Goal: Information Seeking & Learning: Find specific page/section

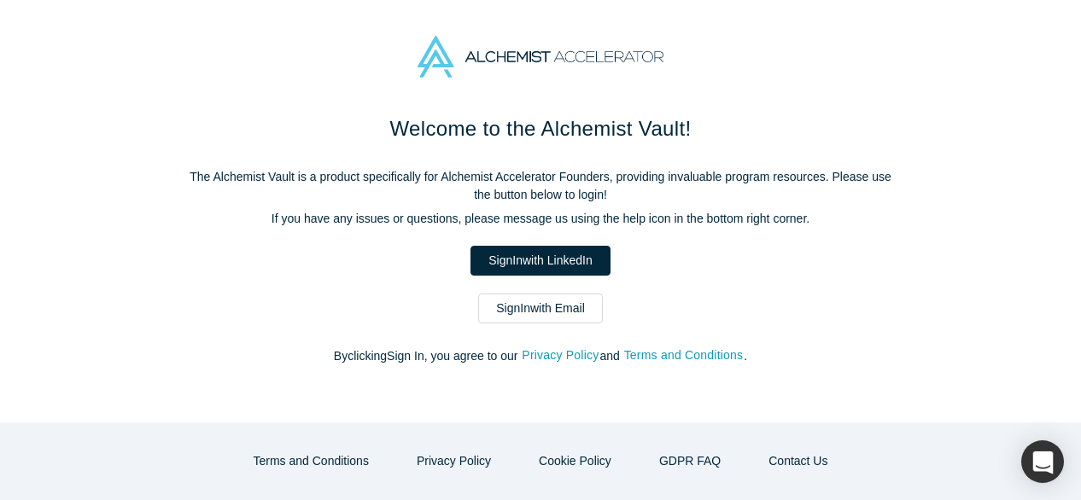
click at [542, 309] on link "Sign In with Email" at bounding box center [540, 309] width 125 height 30
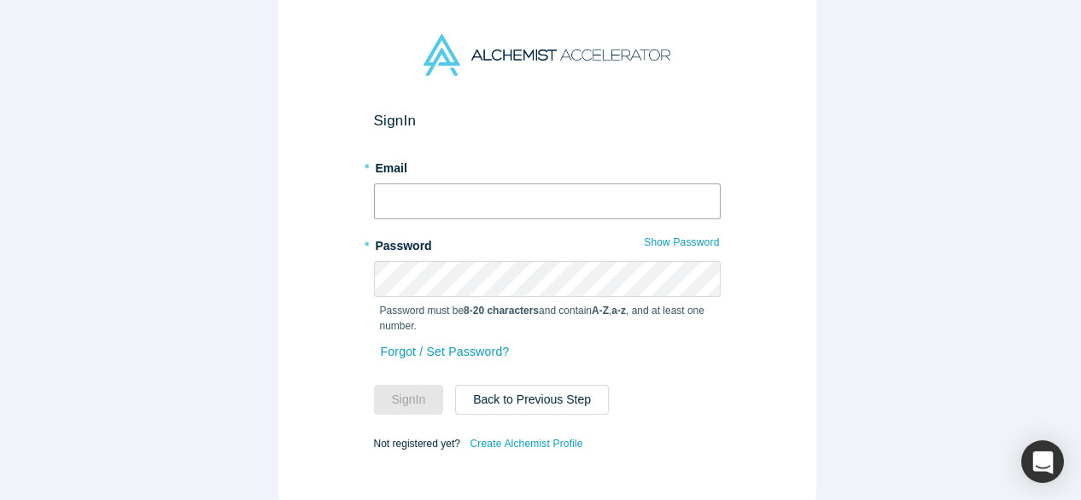
type input "[EMAIL_ADDRESS][DOMAIN_NAME]"
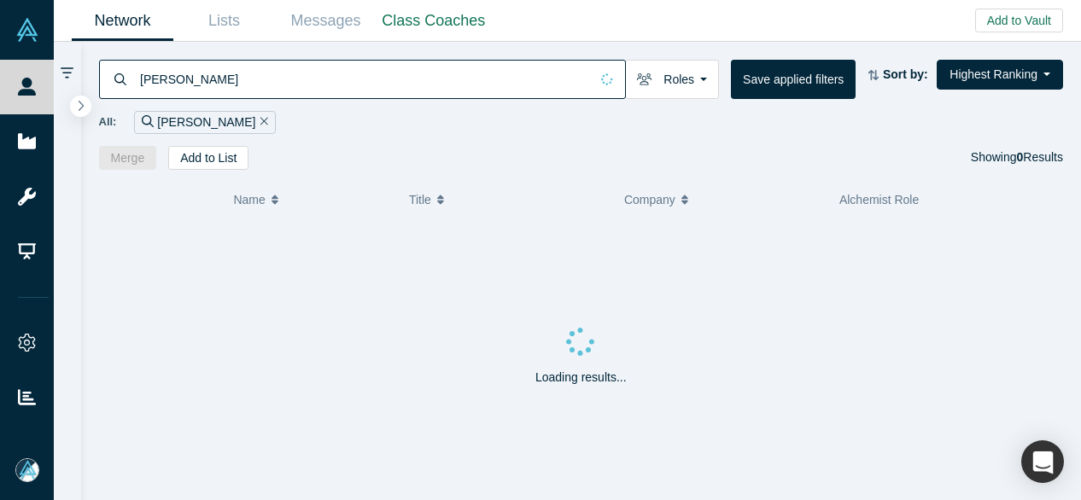
drag, startPoint x: 266, startPoint y: 83, endPoint x: 132, endPoint y: 81, distance: 133.2
click at [132, 81] on div "[PERSON_NAME]" at bounding box center [362, 79] width 527 height 39
paste input "Daewoong Ha"
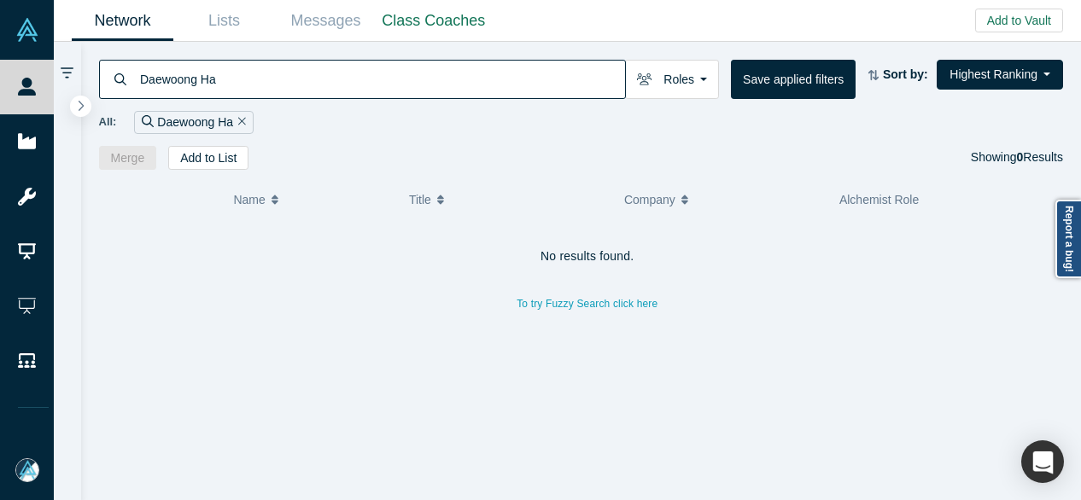
drag, startPoint x: 196, startPoint y: 83, endPoint x: 129, endPoint y: 85, distance: 67.5
click at [129, 85] on div "Daewoong Ha" at bounding box center [362, 79] width 527 height 39
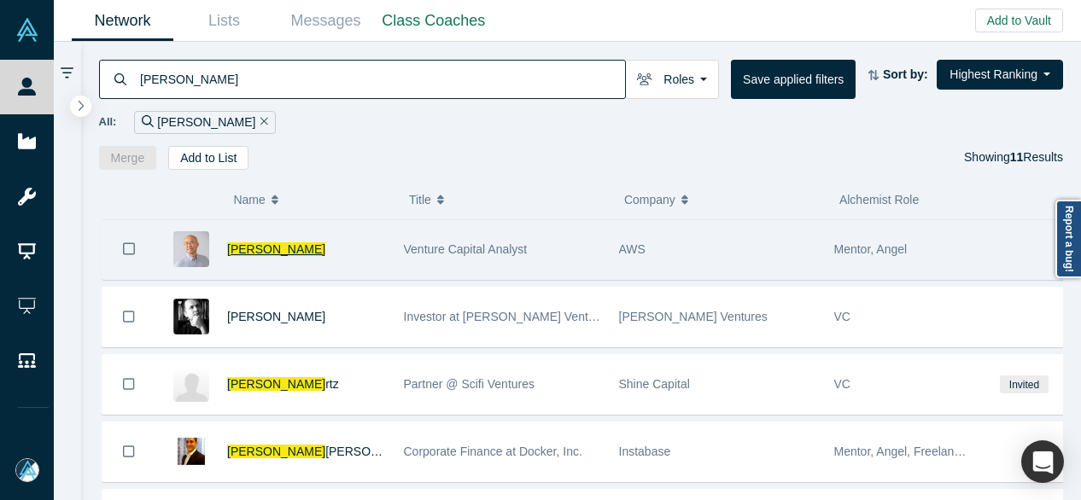
type input "[PERSON_NAME]"
click at [240, 254] on span "[PERSON_NAME]" at bounding box center [276, 249] width 98 height 14
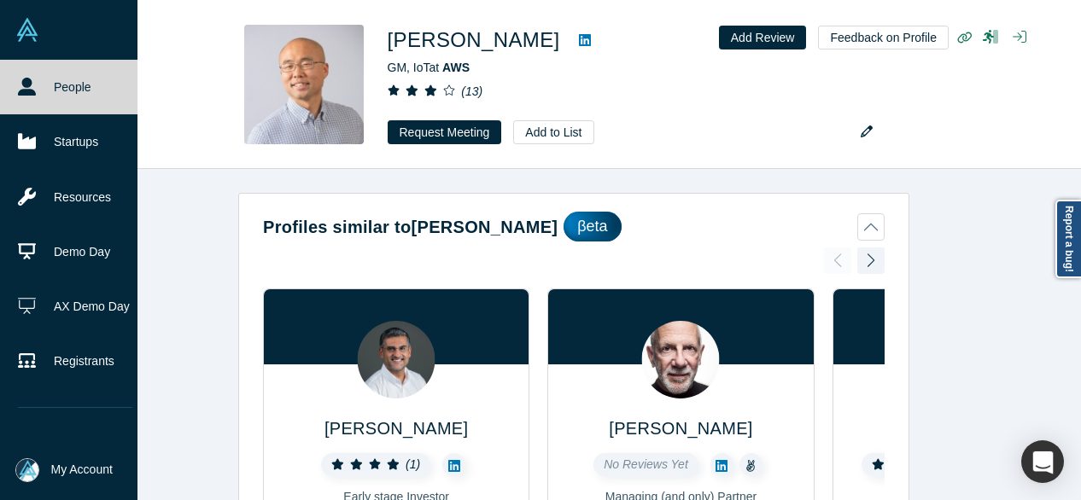
click at [30, 85] on icon at bounding box center [27, 87] width 18 height 18
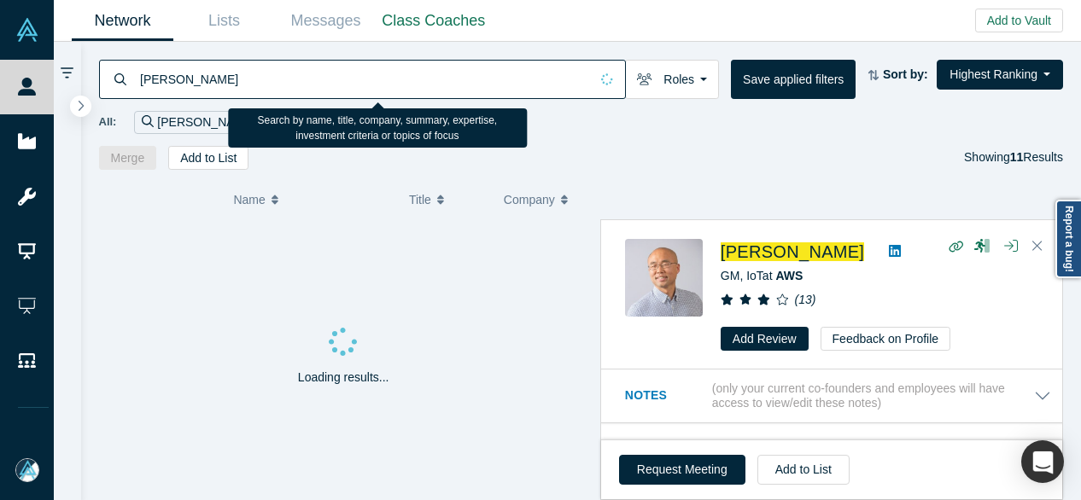
drag, startPoint x: 246, startPoint y: 85, endPoint x: 123, endPoint y: 80, distance: 123.0
click at [123, 80] on div "[PERSON_NAME]" at bounding box center [362, 79] width 527 height 39
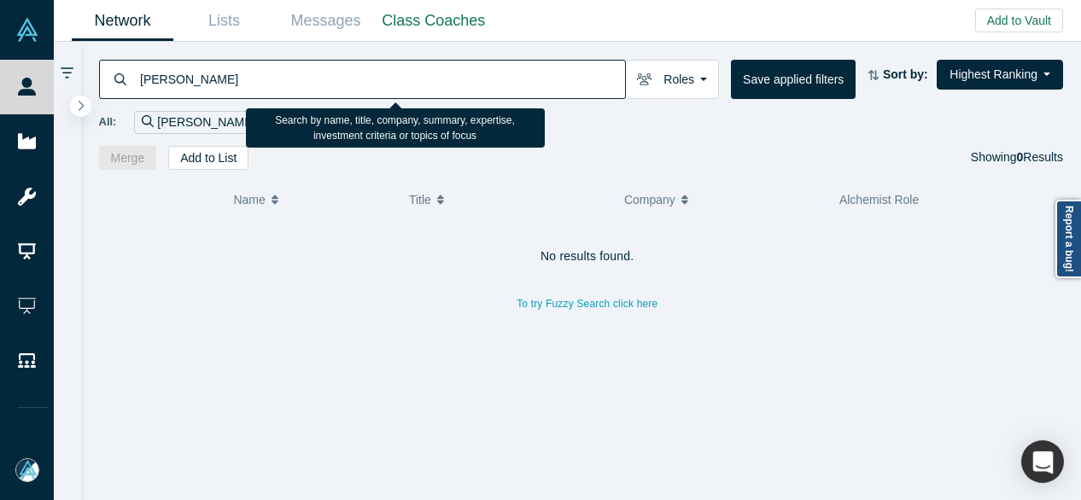
click at [190, 79] on input "[PERSON_NAME]" at bounding box center [381, 79] width 487 height 40
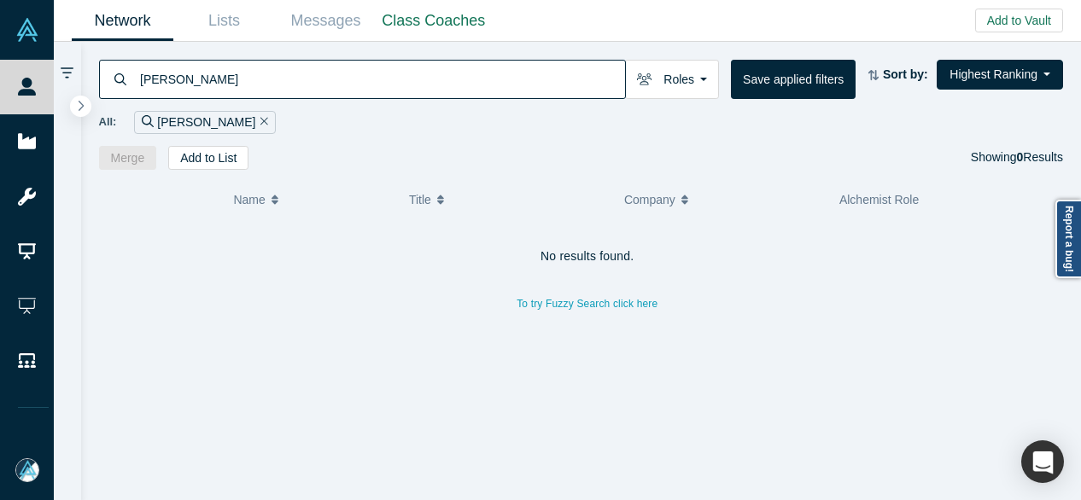
drag, startPoint x: 263, startPoint y: 79, endPoint x: 126, endPoint y: 76, distance: 136.6
click at [126, 78] on div "[PERSON_NAME]" at bounding box center [362, 79] width 527 height 39
paste input "[PERSON_NAME]"
drag, startPoint x: 250, startPoint y: 82, endPoint x: 121, endPoint y: 93, distance: 129.4
click at [123, 86] on div "[PERSON_NAME]" at bounding box center [362, 79] width 527 height 39
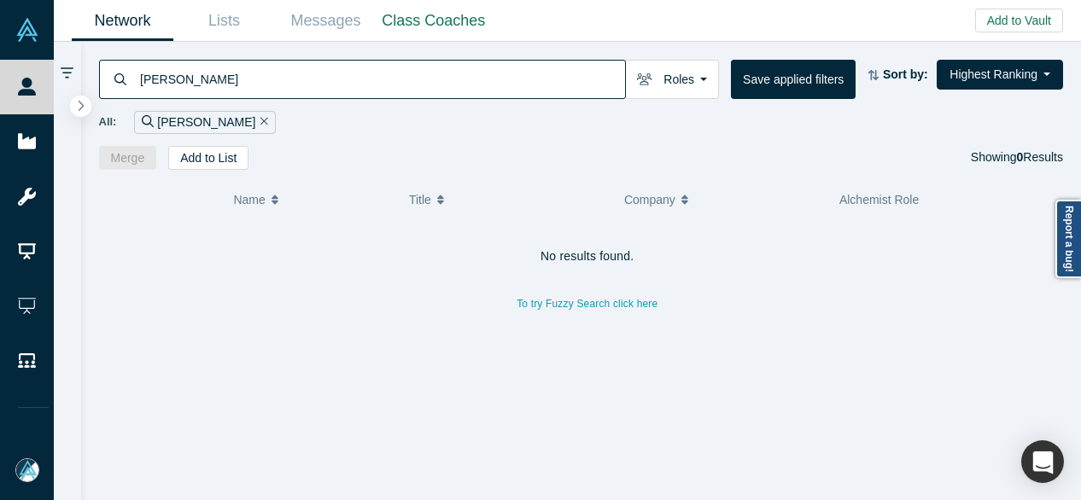
type input "[PERSON_NAME]"
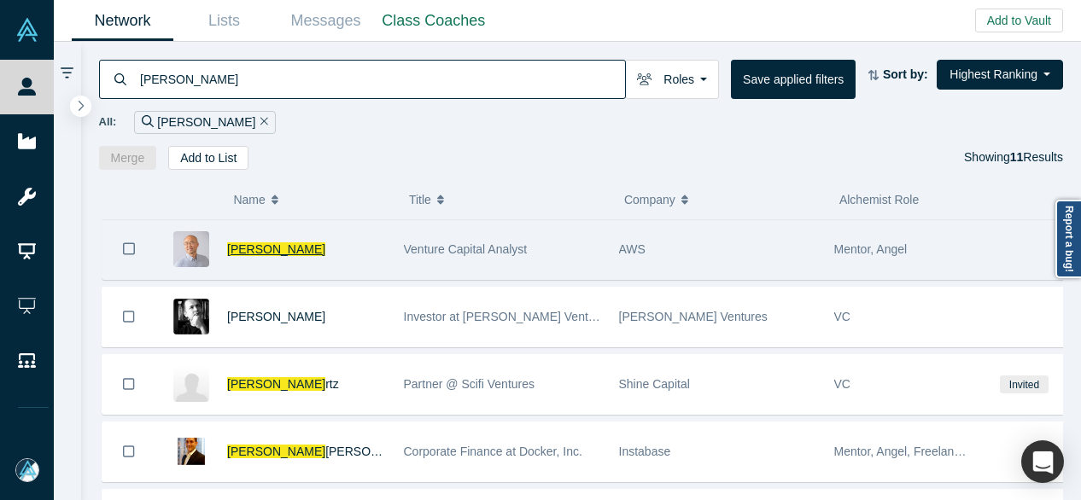
click at [253, 243] on span "[PERSON_NAME]" at bounding box center [276, 249] width 98 height 14
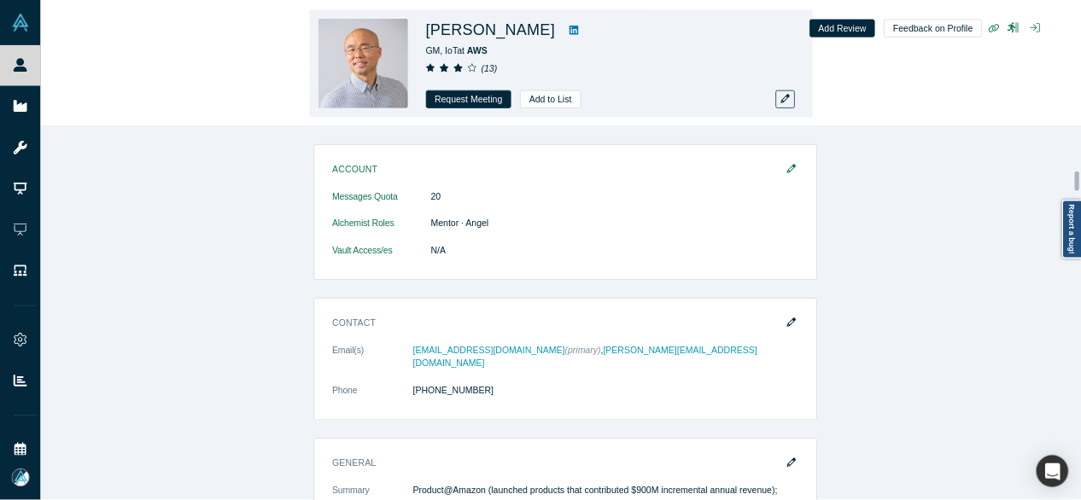
scroll to position [1195, 0]
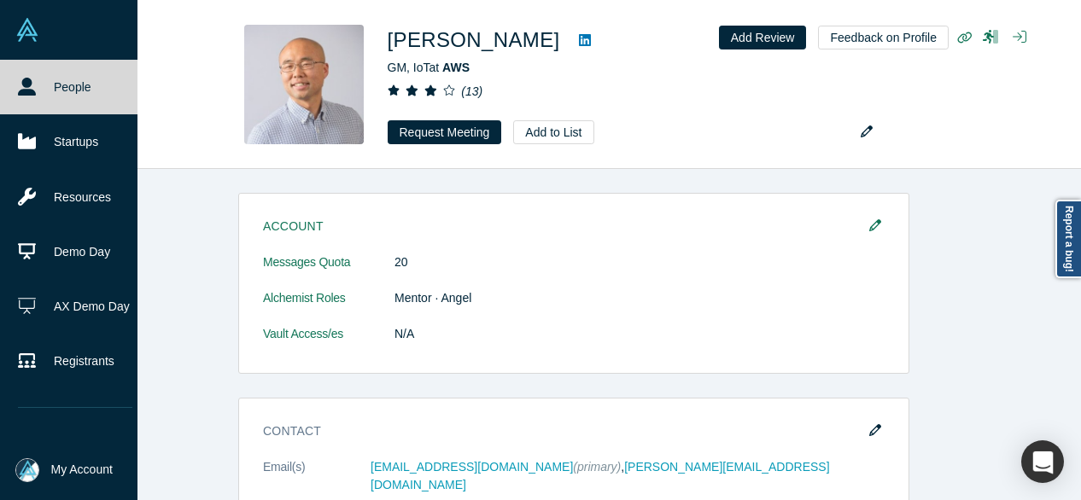
drag, startPoint x: 63, startPoint y: 91, endPoint x: 77, endPoint y: 94, distance: 13.9
click at [63, 92] on link "People" at bounding box center [75, 87] width 150 height 55
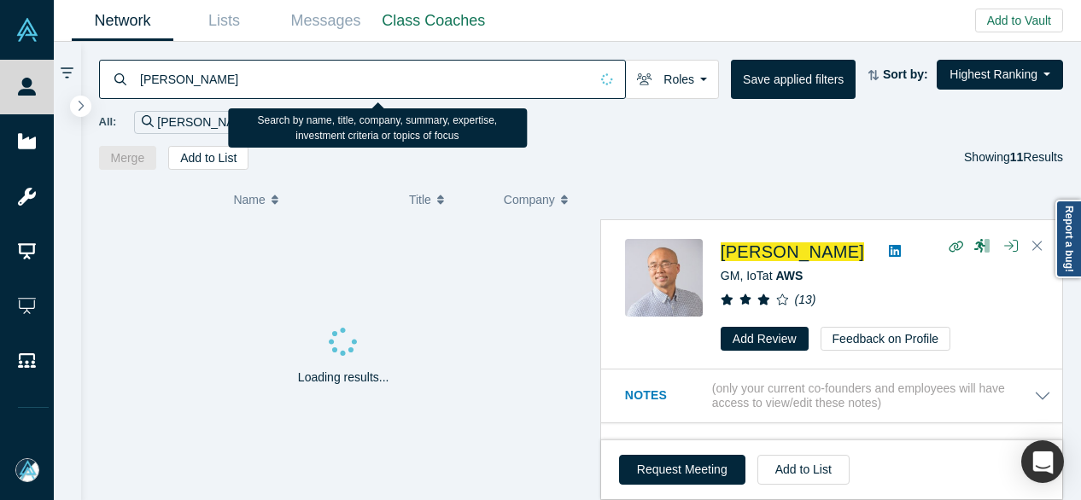
drag, startPoint x: 210, startPoint y: 85, endPoint x: 135, endPoint y: 76, distance: 75.6
click at [135, 76] on div "[PERSON_NAME]" at bounding box center [362, 79] width 527 height 39
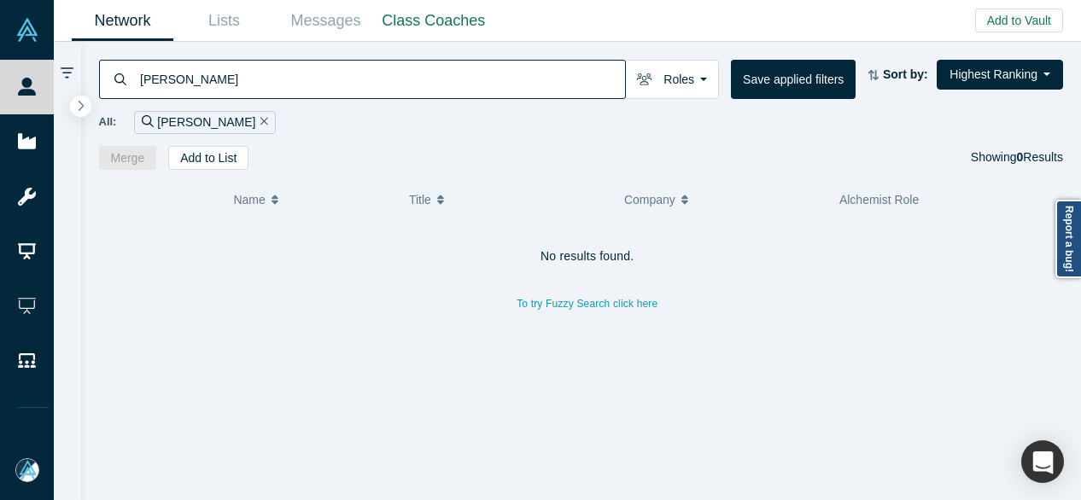
drag, startPoint x: 213, startPoint y: 85, endPoint x: 126, endPoint y: 83, distance: 87.1
click at [126, 83] on div "[PERSON_NAME]" at bounding box center [362, 79] width 527 height 39
paste input "[PERSON_NAME]"
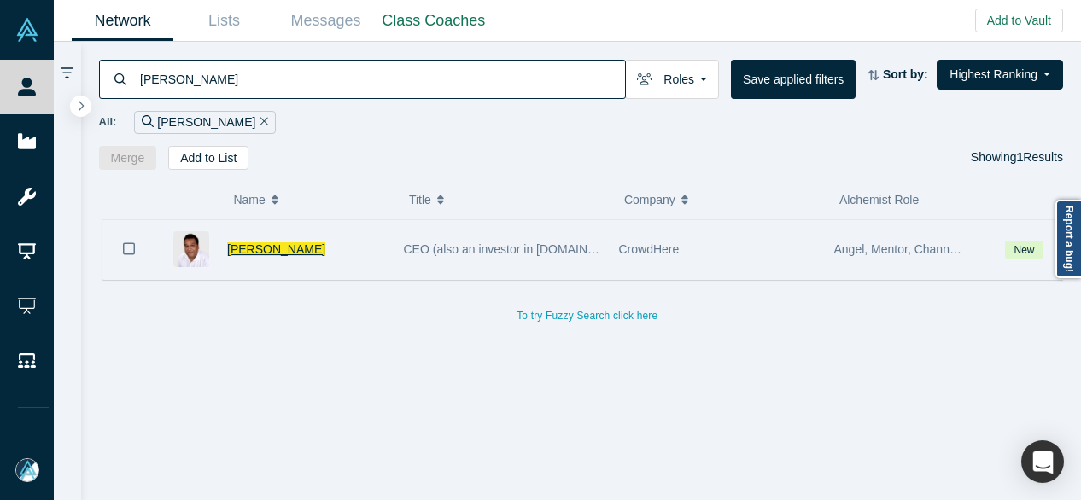
type input "[PERSON_NAME]"
click at [291, 243] on span "[PERSON_NAME]" at bounding box center [276, 249] width 98 height 14
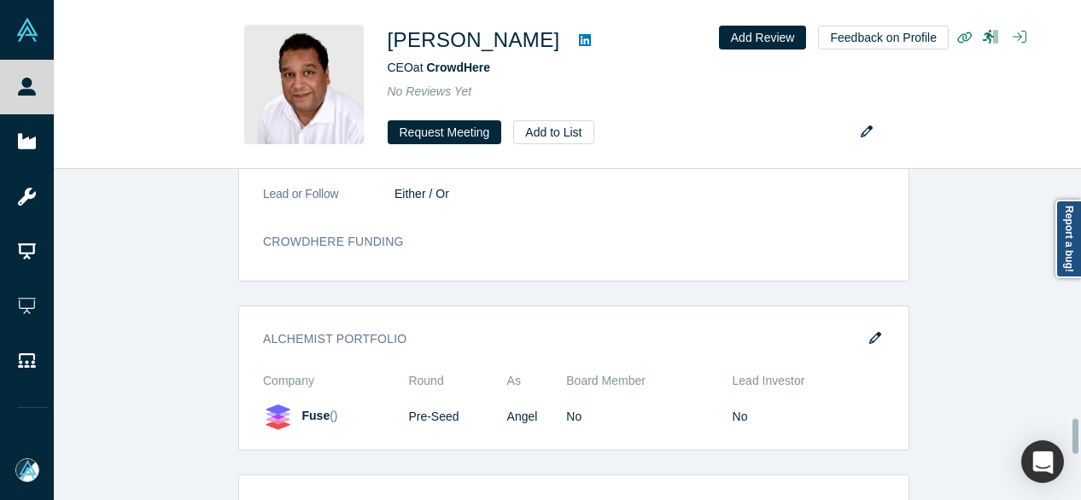
scroll to position [2476, 0]
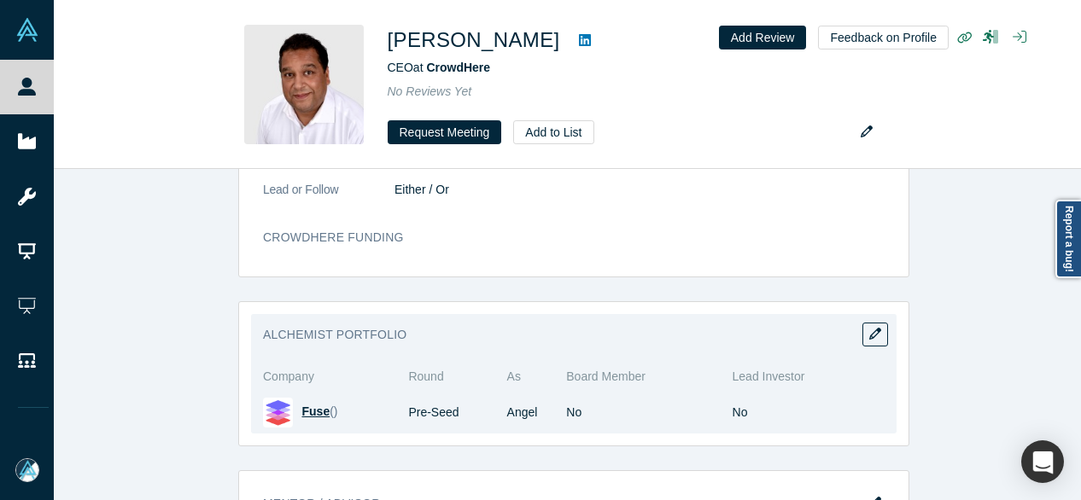
click at [303, 405] on span "Fuse" at bounding box center [316, 412] width 28 height 14
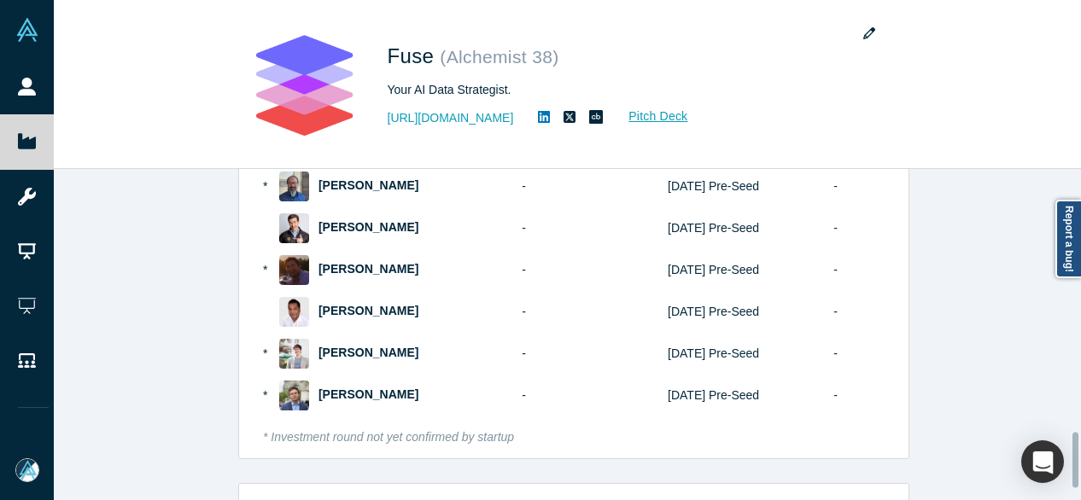
scroll to position [1622, 0]
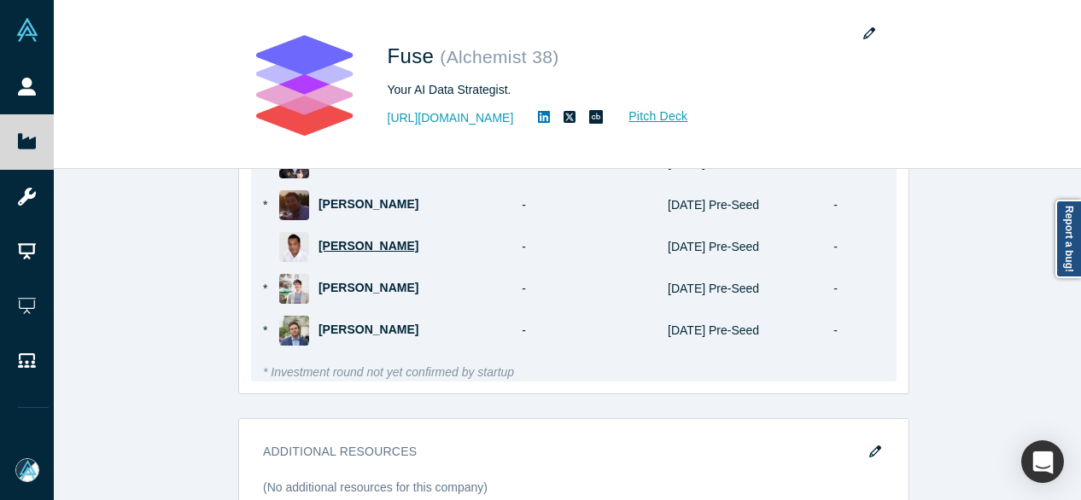
click at [330, 239] on span "[PERSON_NAME]" at bounding box center [368, 246] width 100 height 14
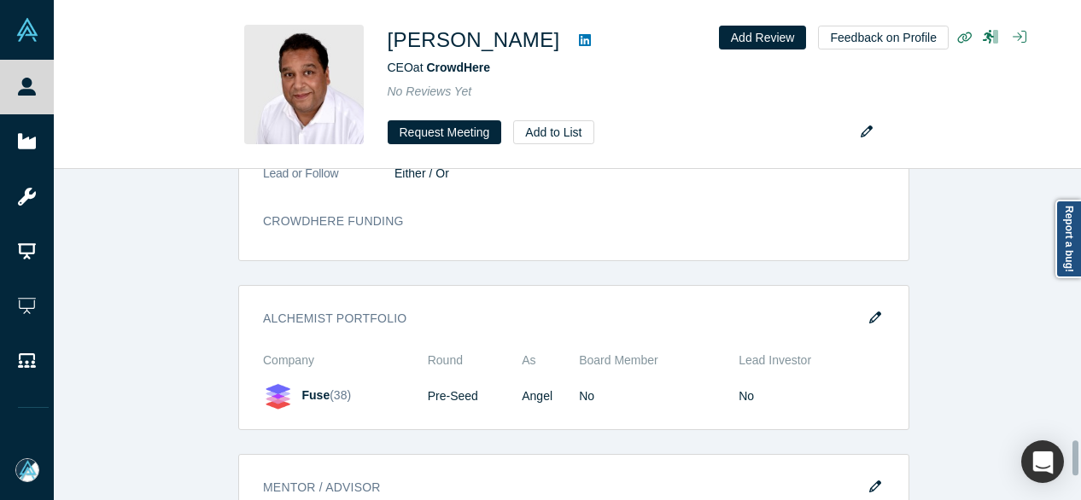
scroll to position [2561, 0]
